Goal: Information Seeking & Learning: Understand process/instructions

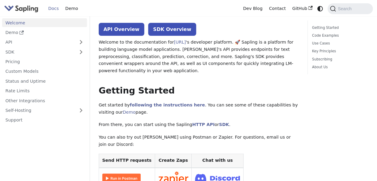
scroll to position [60, 0]
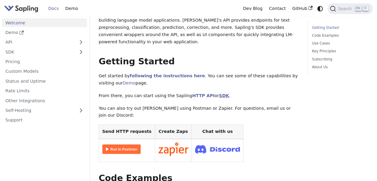
click at [219, 93] on link "SDK" at bounding box center [224, 95] width 10 height 5
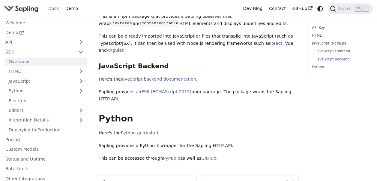
scroll to position [300, 0]
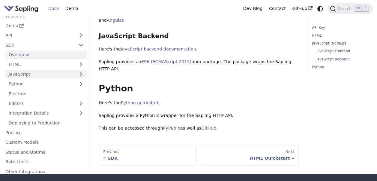
click at [50, 70] on link "JavaScript" at bounding box center [46, 74] width 82 height 9
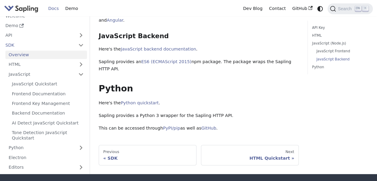
scroll to position [30, 0]
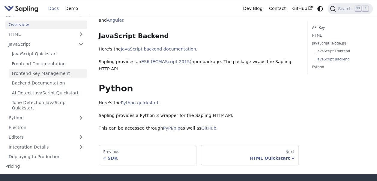
click at [48, 69] on link "Frontend Key Management" at bounding box center [48, 73] width 78 height 9
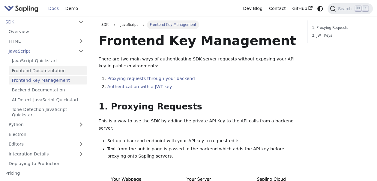
click at [42, 71] on link "Frontend Documentation" at bounding box center [48, 70] width 78 height 9
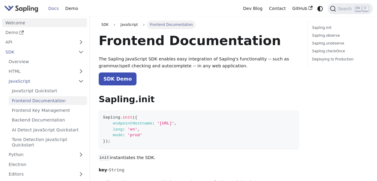
click at [18, 23] on link "Welcome" at bounding box center [44, 22] width 85 height 9
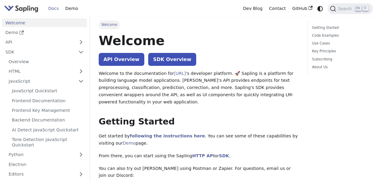
click at [32, 10] on img "Main" at bounding box center [21, 8] width 34 height 9
click at [16, 11] on img "Main" at bounding box center [21, 8] width 34 height 9
click at [25, 10] on img "Main" at bounding box center [21, 8] width 34 height 9
